Goal: Connect with others: Connect with others

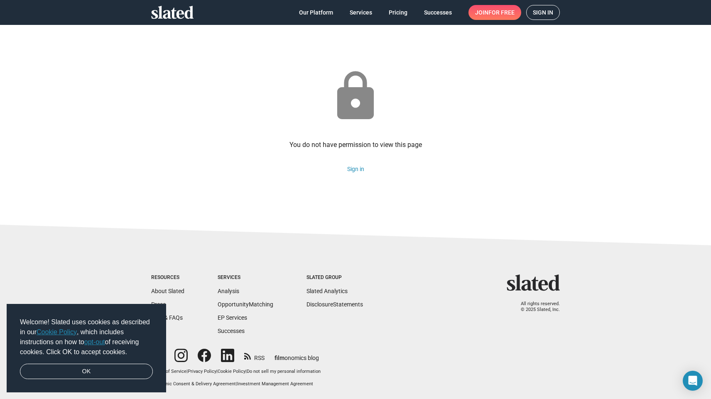
click at [534, 15] on span "Sign in" at bounding box center [543, 12] width 20 height 14
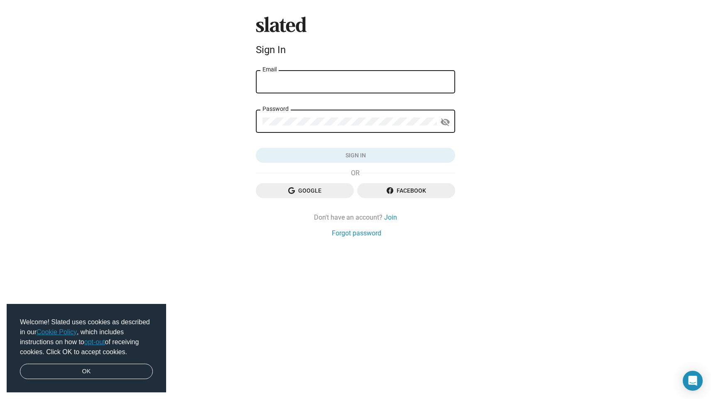
type input "jessica.orcsik@diversitypictures.org"
click at [355, 155] on button "Sign in" at bounding box center [355, 155] width 199 height 15
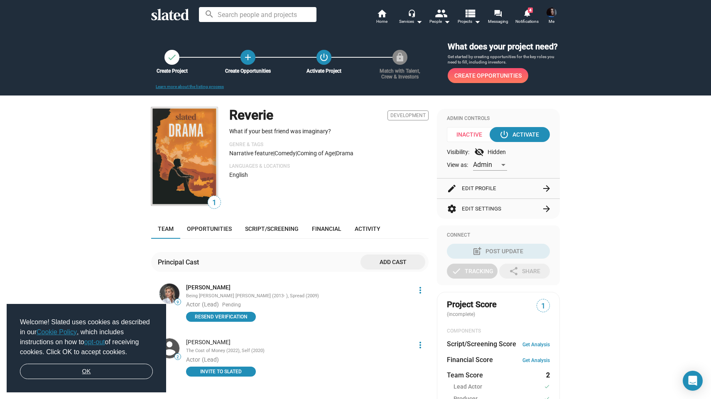
click at [86, 373] on link "OK" at bounding box center [86, 372] width 133 height 16
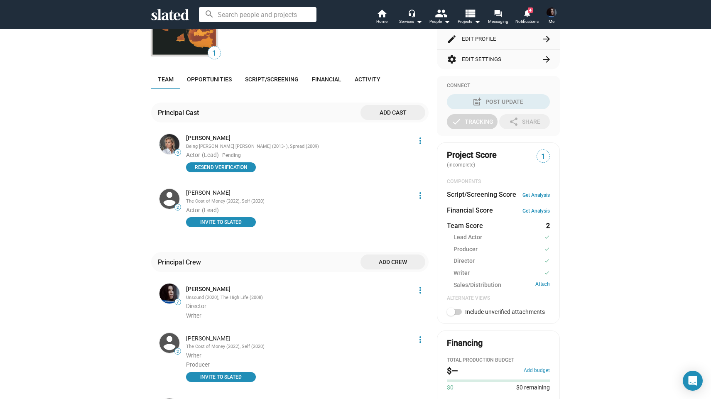
scroll to position [152, 0]
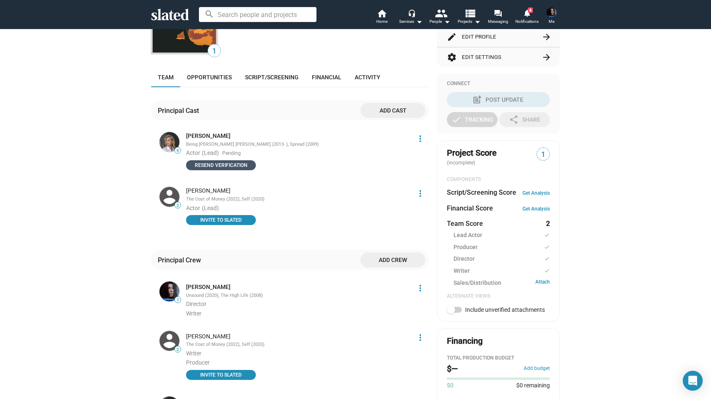
click at [230, 169] on span "Resend verification" at bounding box center [221, 165] width 60 height 8
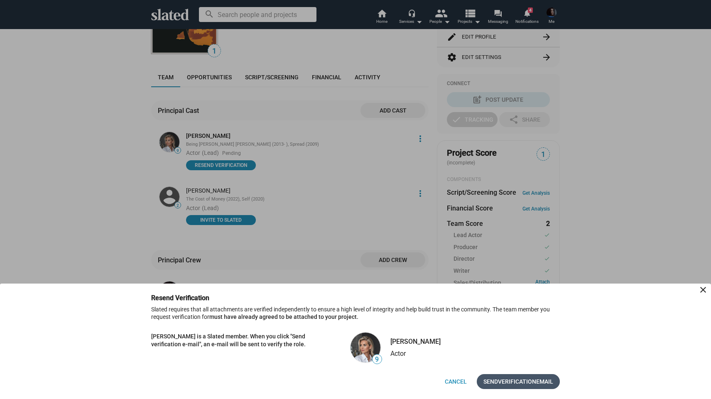
click at [522, 384] on span "Verification" at bounding box center [517, 381] width 38 height 15
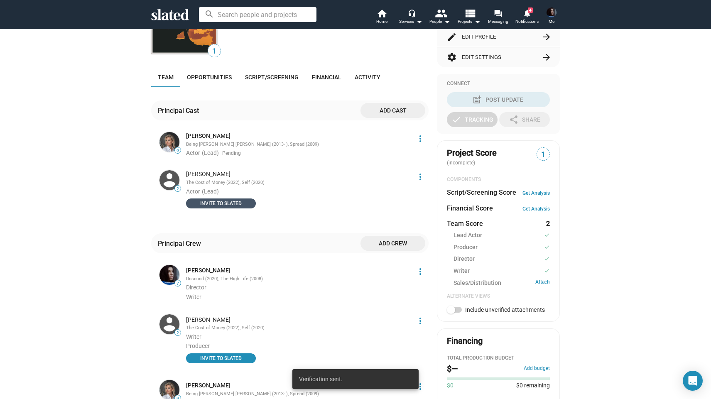
click at [235, 208] on span "INVITE TO SLATED" at bounding box center [221, 203] width 60 height 8
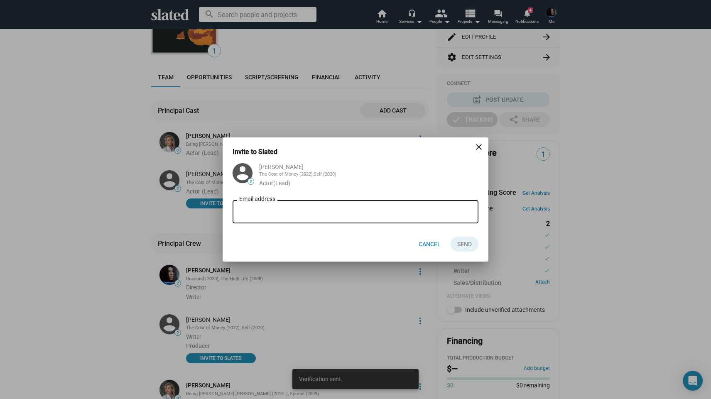
click at [292, 213] on input "Email address" at bounding box center [355, 211] width 233 height 7
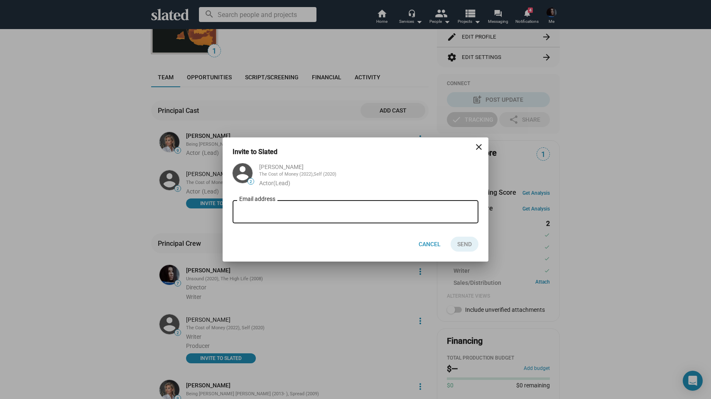
type input "k"
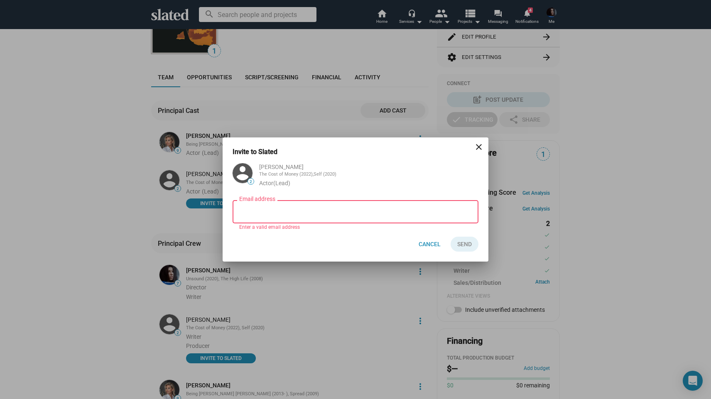
paste input "[EMAIL_ADDRESS][DOMAIN_NAME]"
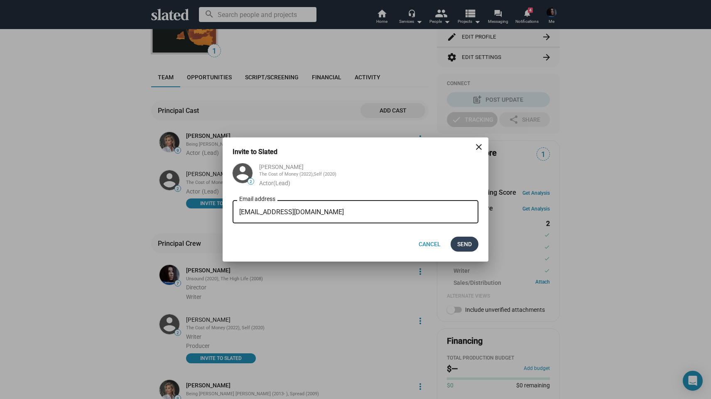
type input "[EMAIL_ADDRESS][DOMAIN_NAME]"
click at [472, 243] on button "Send" at bounding box center [465, 244] width 28 height 15
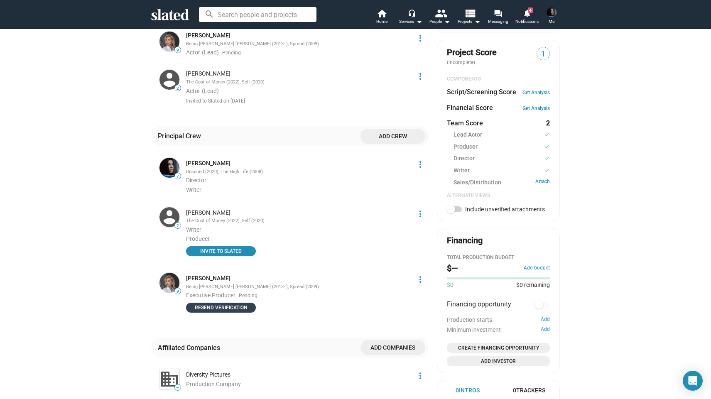
scroll to position [253, 0]
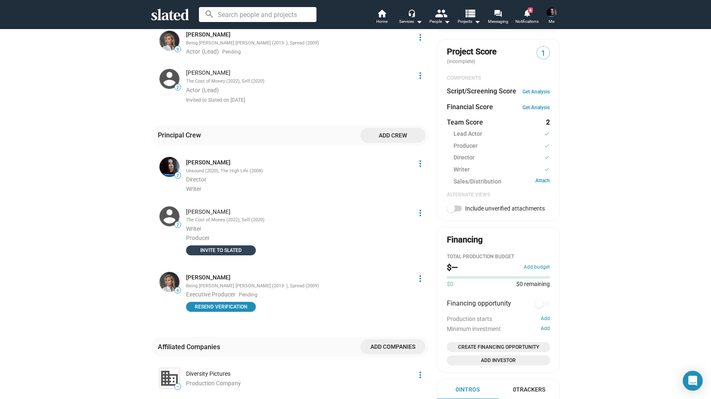
click at [241, 255] on span "INVITE TO SLATED" at bounding box center [221, 250] width 60 height 8
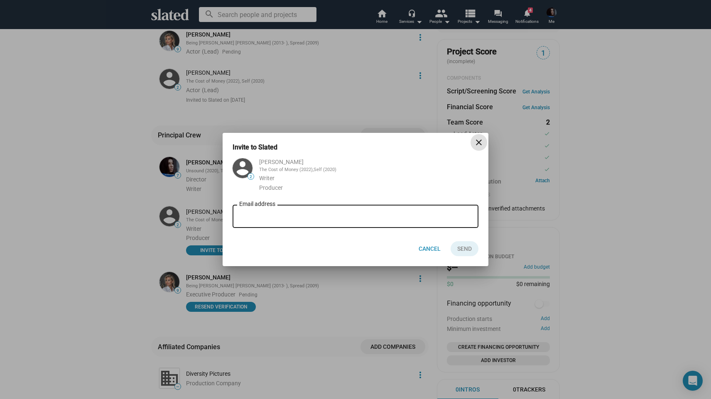
click at [268, 224] on div "Email address" at bounding box center [355, 215] width 233 height 25
paste input "[EMAIL_ADDRESS][DOMAIN_NAME]"
type input "[EMAIL_ADDRESS][DOMAIN_NAME]"
click at [467, 254] on span "Send" at bounding box center [464, 248] width 15 height 15
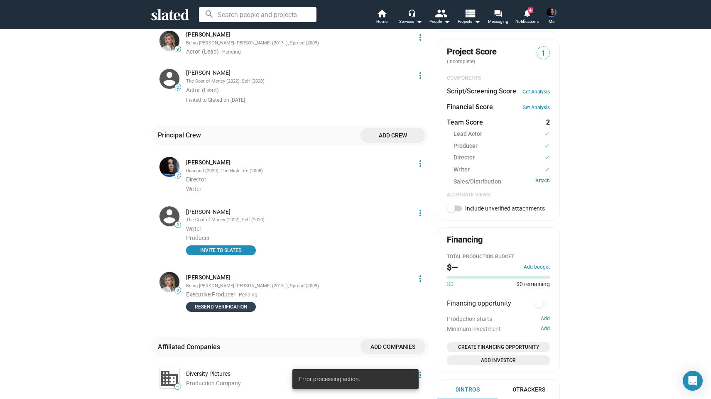
click at [239, 310] on span "Resend verification" at bounding box center [221, 307] width 60 height 8
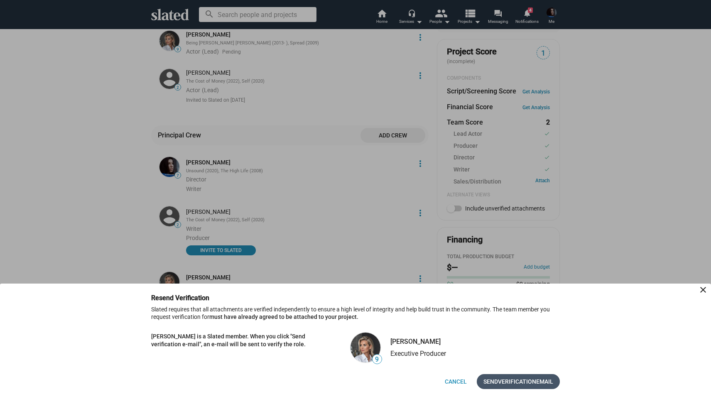
click at [539, 383] on span "Send Verification Email" at bounding box center [518, 381] width 70 height 15
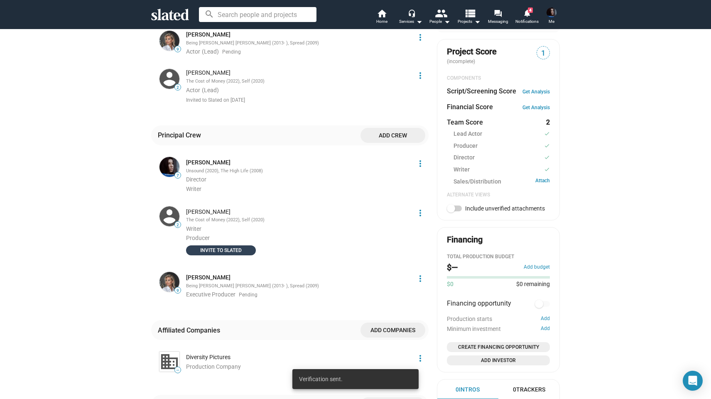
click at [233, 255] on span "INVITE TO SLATED" at bounding box center [221, 250] width 60 height 8
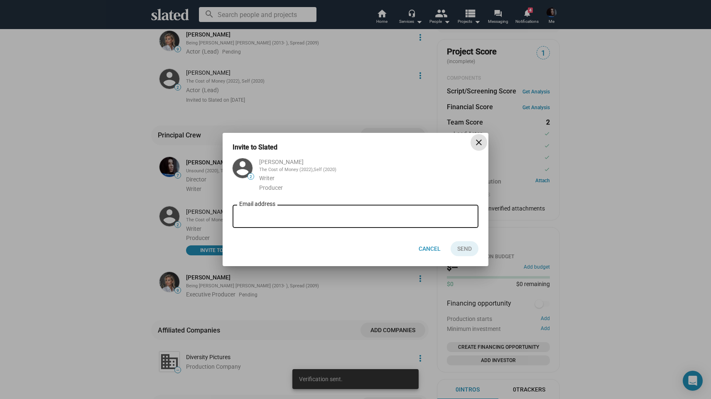
click at [282, 213] on input "Email address" at bounding box center [355, 216] width 233 height 7
paste input "[EMAIL_ADDRESS][DOMAIN_NAME]"
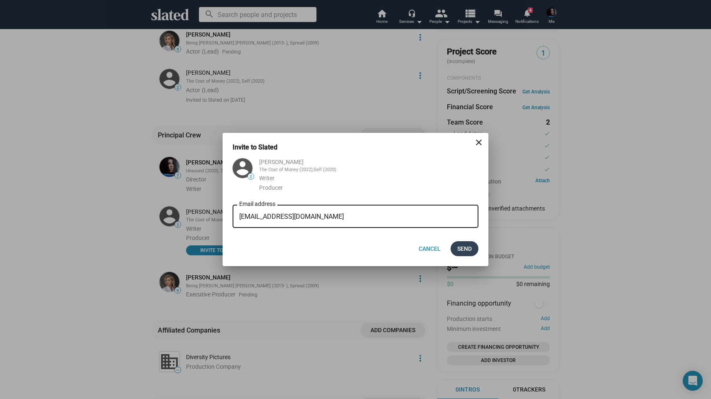
type input "[EMAIL_ADDRESS][DOMAIN_NAME]"
click at [466, 247] on span "Send" at bounding box center [464, 248] width 15 height 15
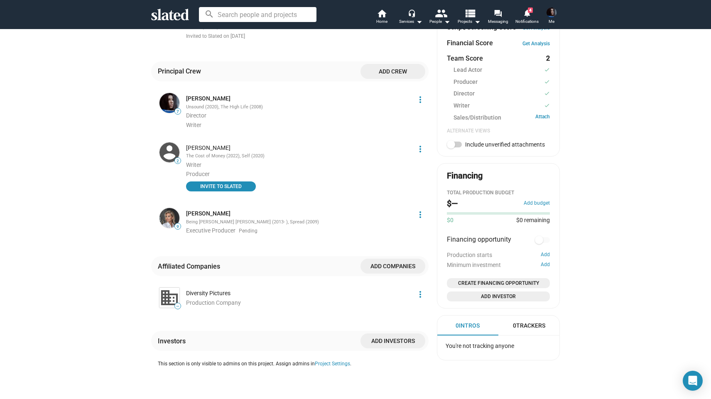
scroll to position [315, 0]
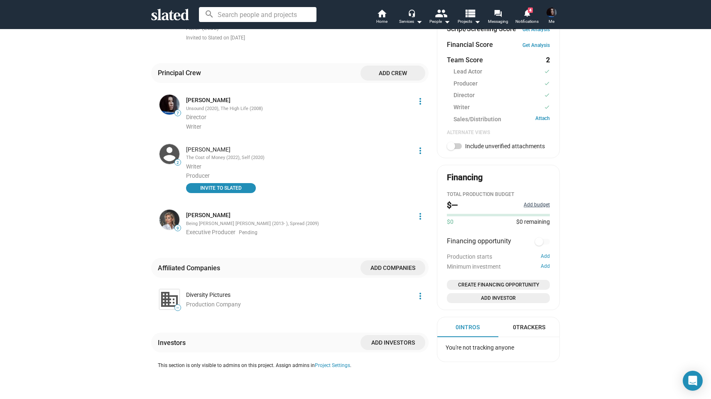
click at [534, 208] on button "Add budget" at bounding box center [537, 205] width 26 height 7
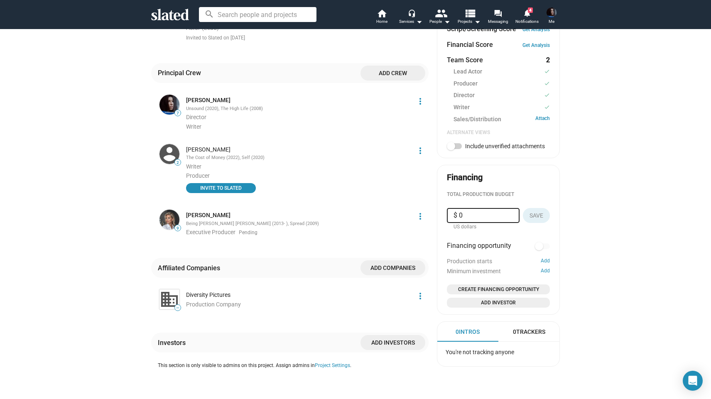
click at [619, 207] on div "check Create Project add Create Opportunities power_settings_new Activate Proje…" at bounding box center [355, 74] width 711 height 722
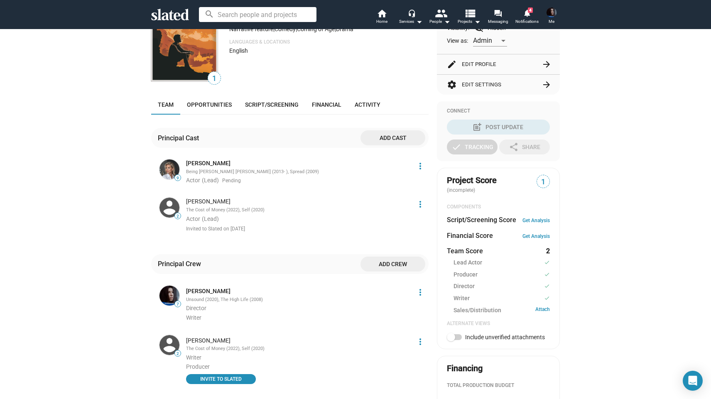
scroll to position [97, 0]
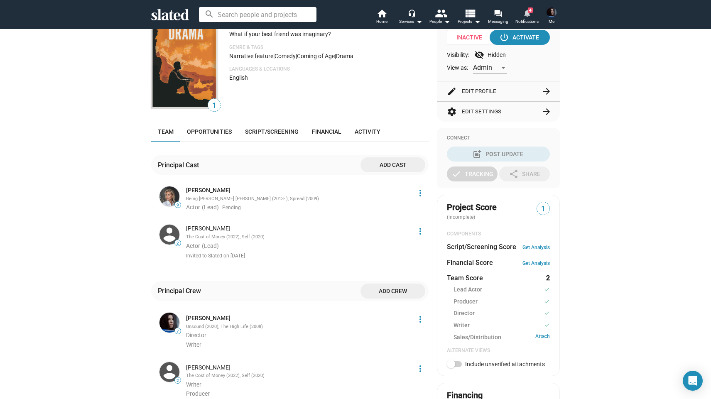
click at [529, 18] on span "Notifications" at bounding box center [526, 22] width 23 height 10
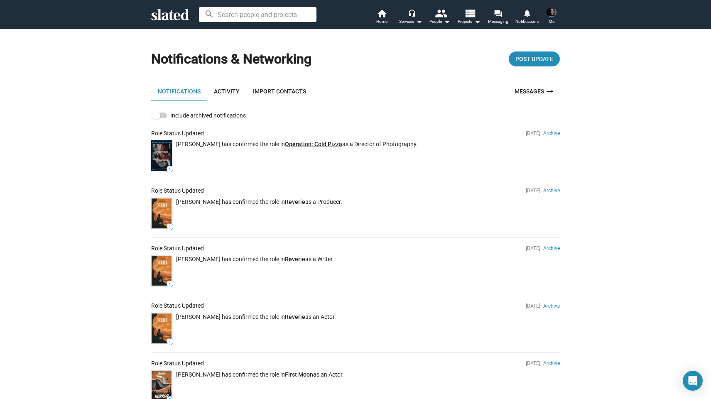
click at [309, 143] on link "Operation: Cold Pizza" at bounding box center [313, 144] width 57 height 7
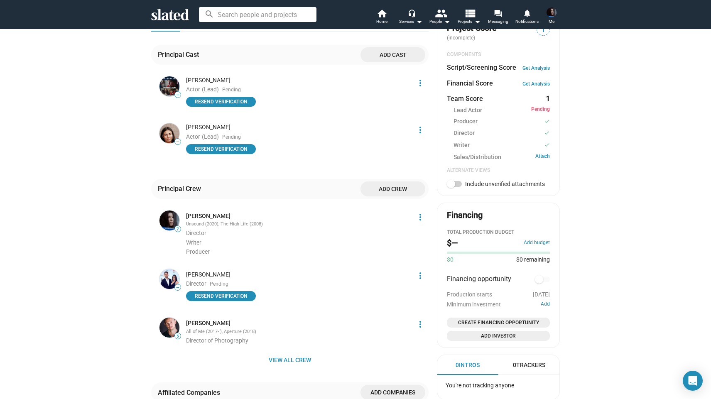
scroll to position [322, 0]
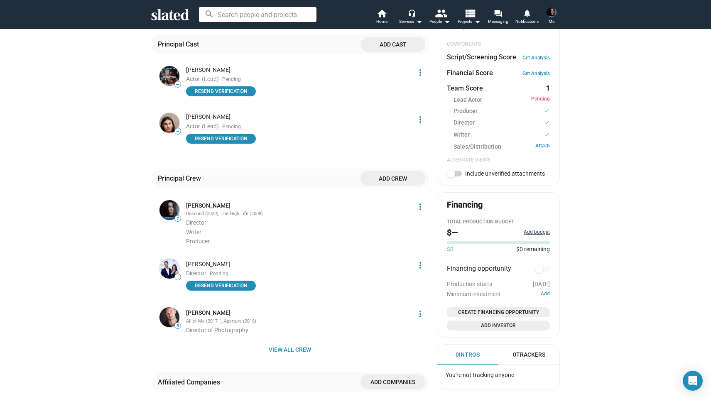
click at [538, 236] on button "Add budget" at bounding box center [537, 232] width 26 height 7
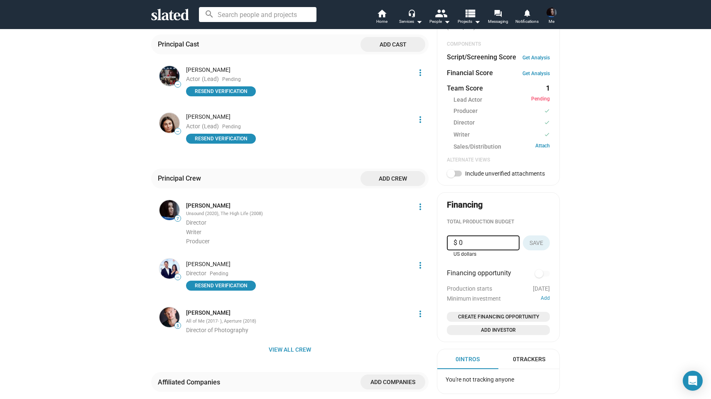
click at [481, 248] on input "$ 0" at bounding box center [482, 242] width 59 height 15
type input "$ 500,000"
click at [538, 249] on span "Save" at bounding box center [536, 242] width 14 height 15
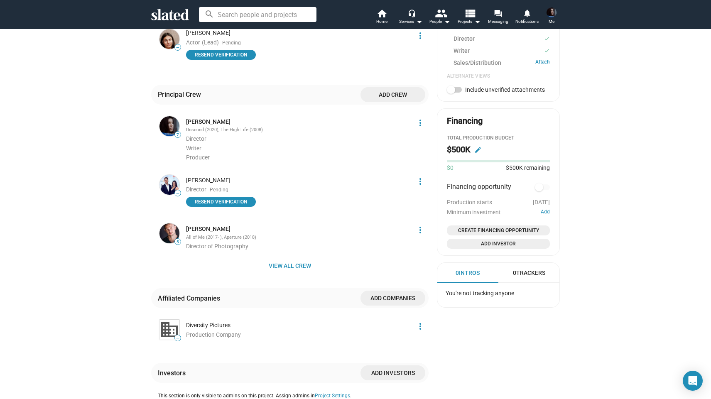
scroll to position [408, 0]
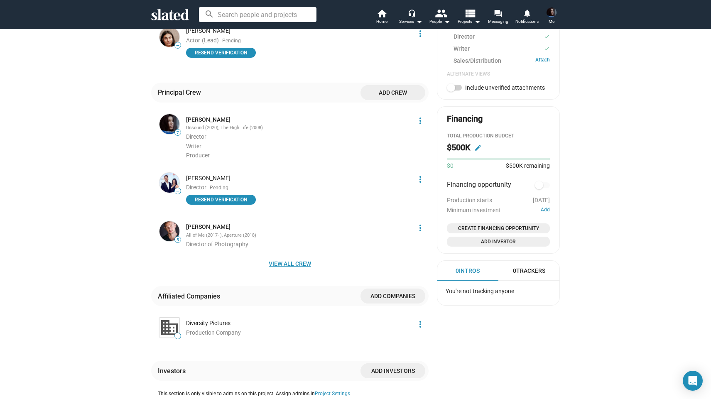
click at [297, 265] on span "View all crew" at bounding box center [290, 263] width 264 height 15
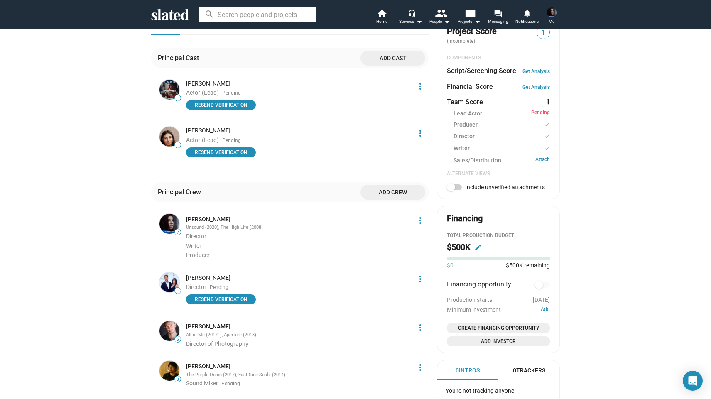
scroll to position [310, 0]
